Goal: Task Accomplishment & Management: Use online tool/utility

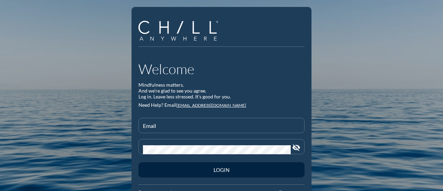
type input "[EMAIL_ADDRESS][DOMAIN_NAME]"
click at [295, 150] on icon "visibility_off" at bounding box center [296, 147] width 8 height 8
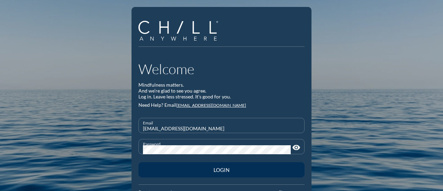
click at [270, 169] on div "Login" at bounding box center [222, 169] width 142 height 6
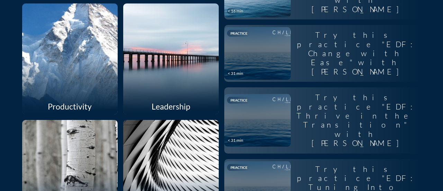
scroll to position [381, 0]
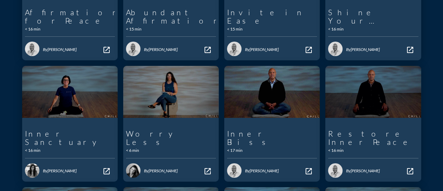
scroll to position [311, 0]
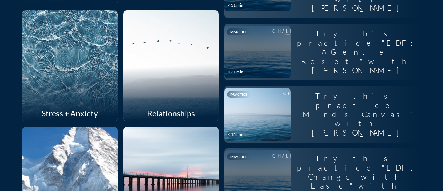
scroll to position [208, 0]
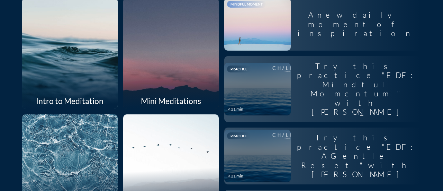
click at [52, 52] on div at bounding box center [69, 52] width 101 height 117
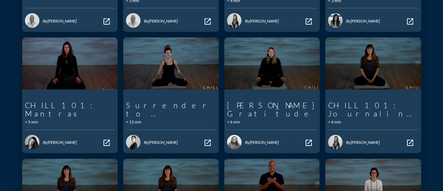
scroll to position [208, 0]
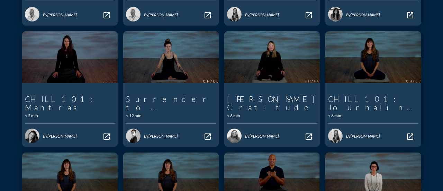
click at [7, 85] on div "Intro to Meditation Search by Text search Intro to Meditation expand_more Durat…" at bounding box center [221, 60] width 443 height 476
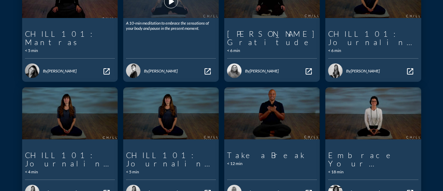
scroll to position [349, 0]
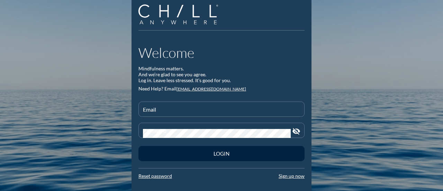
scroll to position [25, 0]
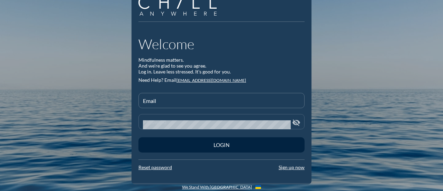
type input "[EMAIL_ADDRESS][DOMAIN_NAME]"
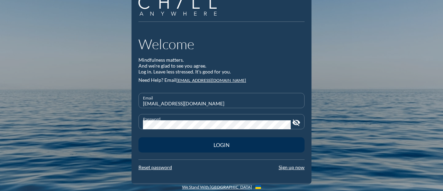
click at [154, 141] on button "Login" at bounding box center [221, 144] width 166 height 15
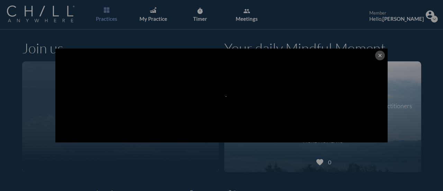
click at [377, 56] on icon "close" at bounding box center [380, 56] width 6 height 6
